Goal: Transaction & Acquisition: Purchase product/service

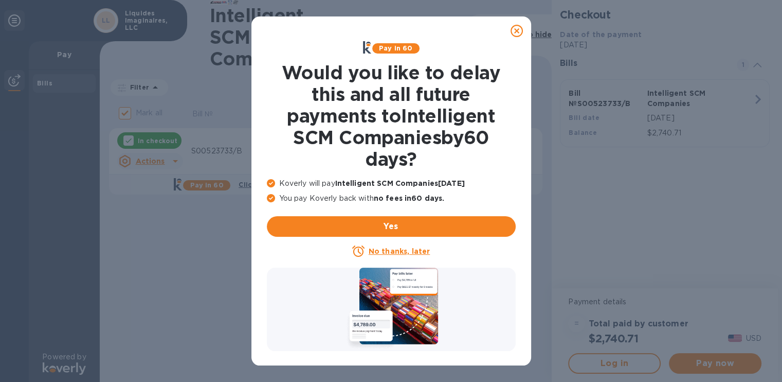
click at [519, 31] on icon at bounding box center [517, 31] width 12 height 12
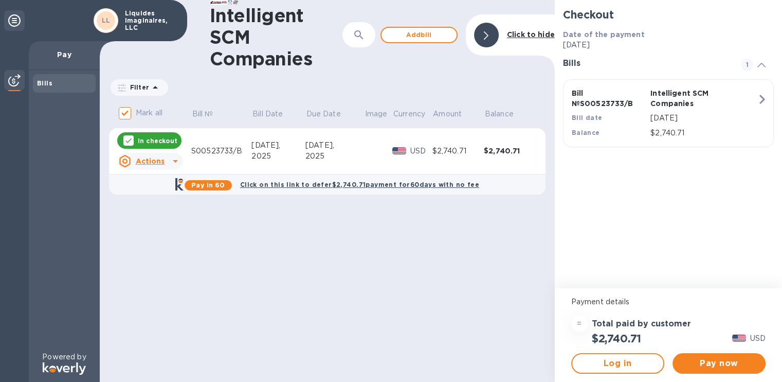
click at [747, 91] on div "Bill № S00523733/B Intelligent SCM Companies Bill date [DATE] Balance $2,740.71" at bounding box center [667, 113] width 202 height 63
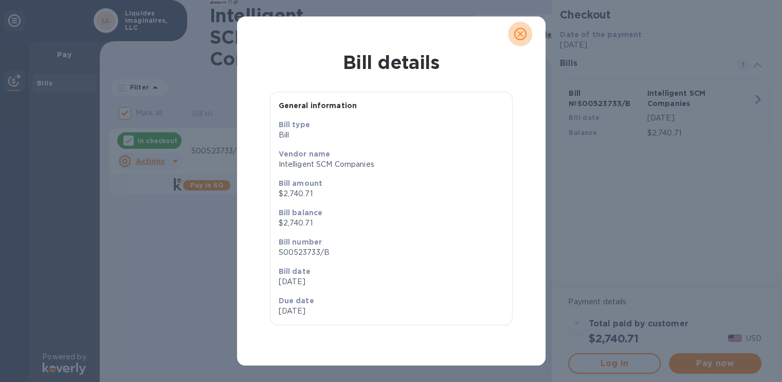
click at [523, 36] on icon "close" at bounding box center [520, 34] width 10 height 10
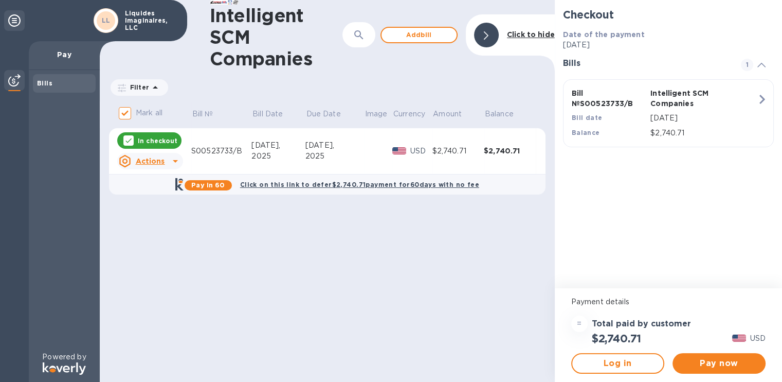
click at [157, 163] on u "Actions" at bounding box center [149, 161] width 29 height 8
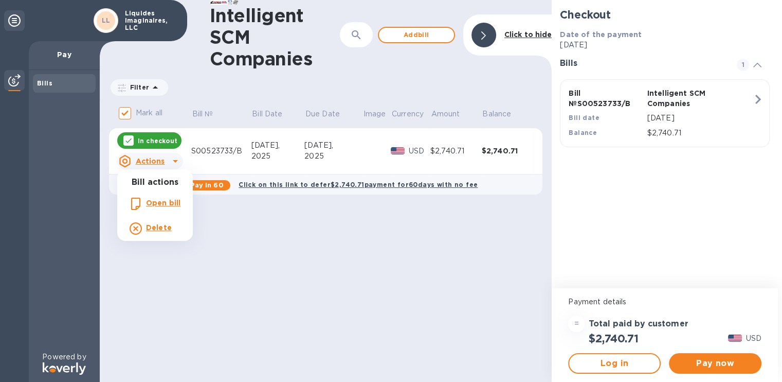
click at [159, 204] on b "Open bill" at bounding box center [163, 203] width 34 height 8
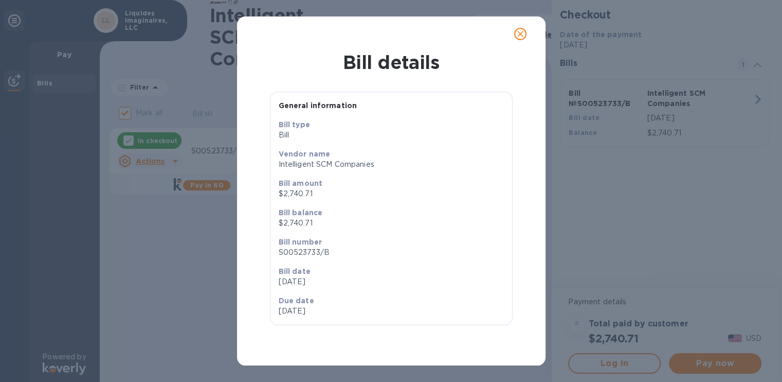
click at [508, 44] on div at bounding box center [391, 34] width 283 height 25
click at [533, 27] on div at bounding box center [391, 33] width 309 height 35
click at [519, 36] on icon "close" at bounding box center [520, 34] width 10 height 10
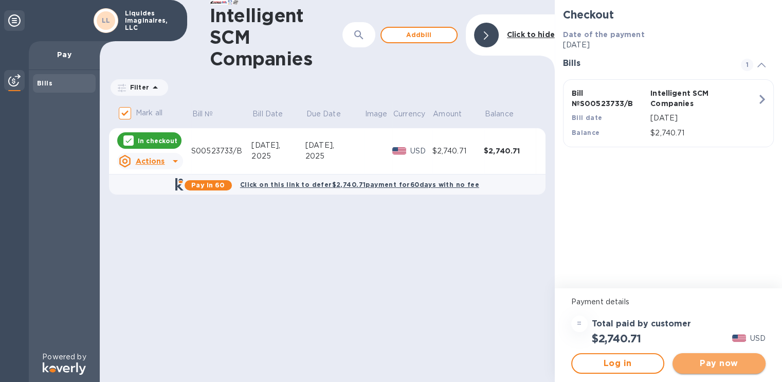
click at [749, 357] on span "Pay now" at bounding box center [719, 363] width 77 height 12
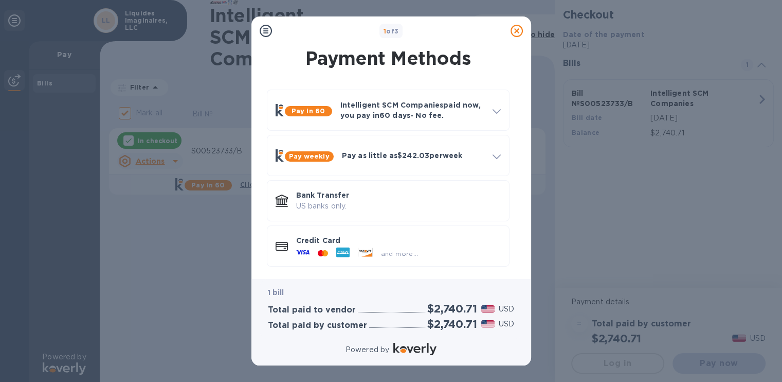
scroll to position [4, 0]
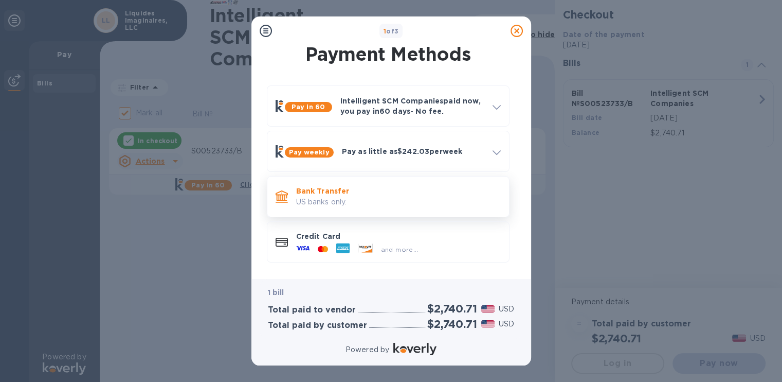
click at [431, 193] on p "Bank Transfer" at bounding box center [398, 191] width 205 height 10
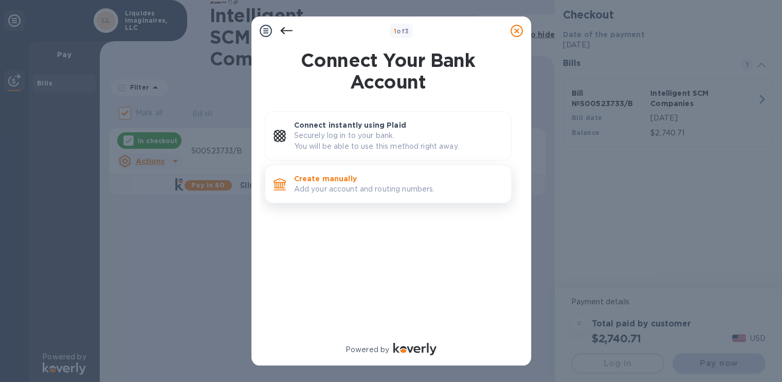
click at [386, 187] on p "Add your account and routing numbers." at bounding box center [398, 189] width 209 height 11
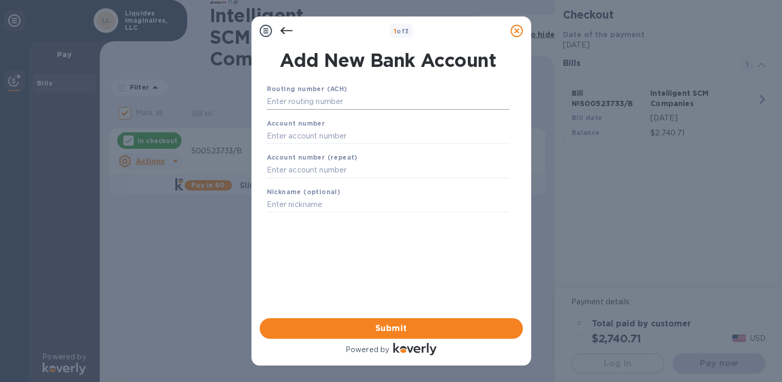
click at [389, 105] on input "text" at bounding box center [388, 101] width 243 height 15
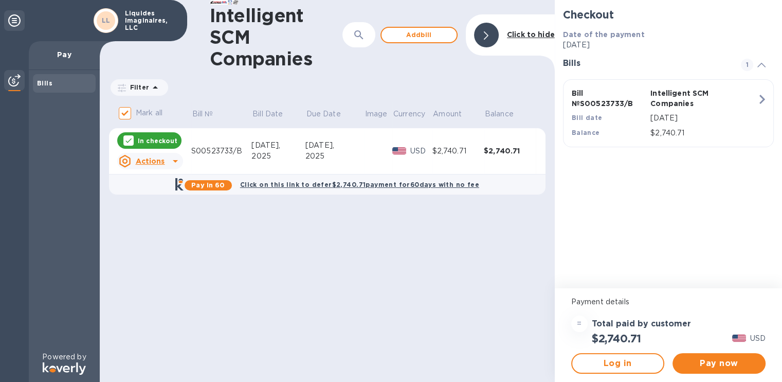
click at [15, 27] on div at bounding box center [14, 20] width 21 height 21
click at [14, 22] on icon at bounding box center [14, 20] width 12 height 12
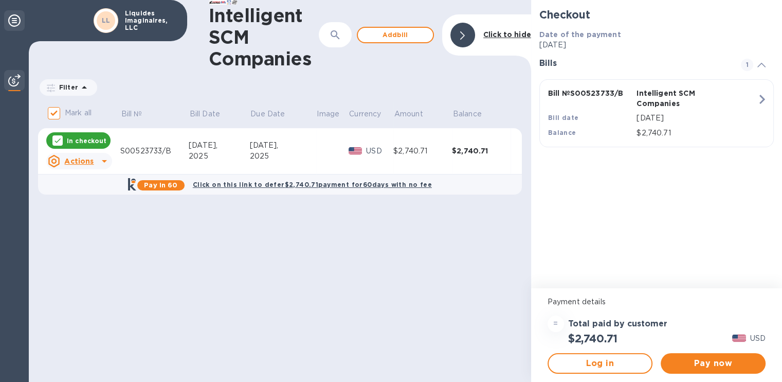
click at [16, 17] on icon at bounding box center [14, 20] width 12 height 12
